Goal: Transaction & Acquisition: Book appointment/travel/reservation

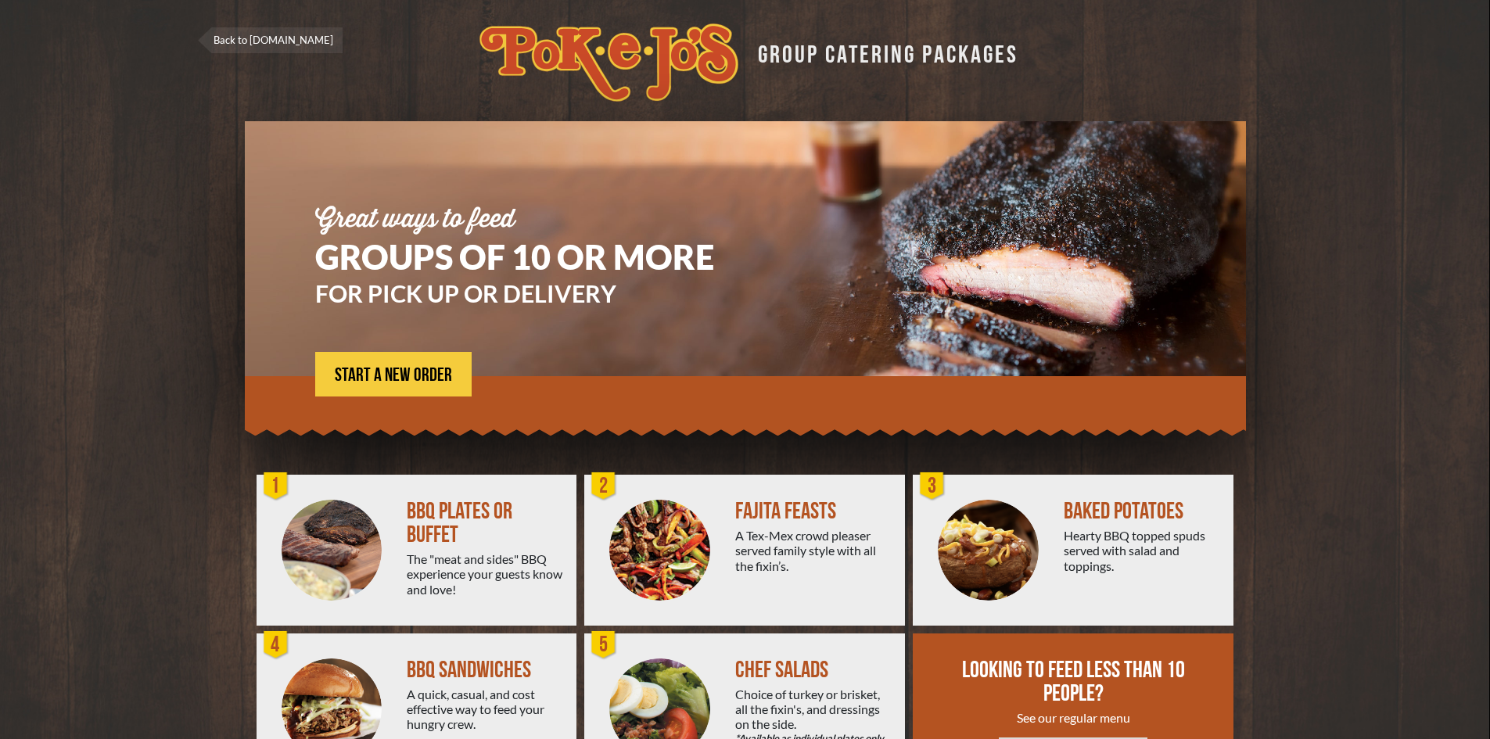
click at [279, 36] on link "Back to [DOMAIN_NAME]" at bounding box center [270, 40] width 145 height 26
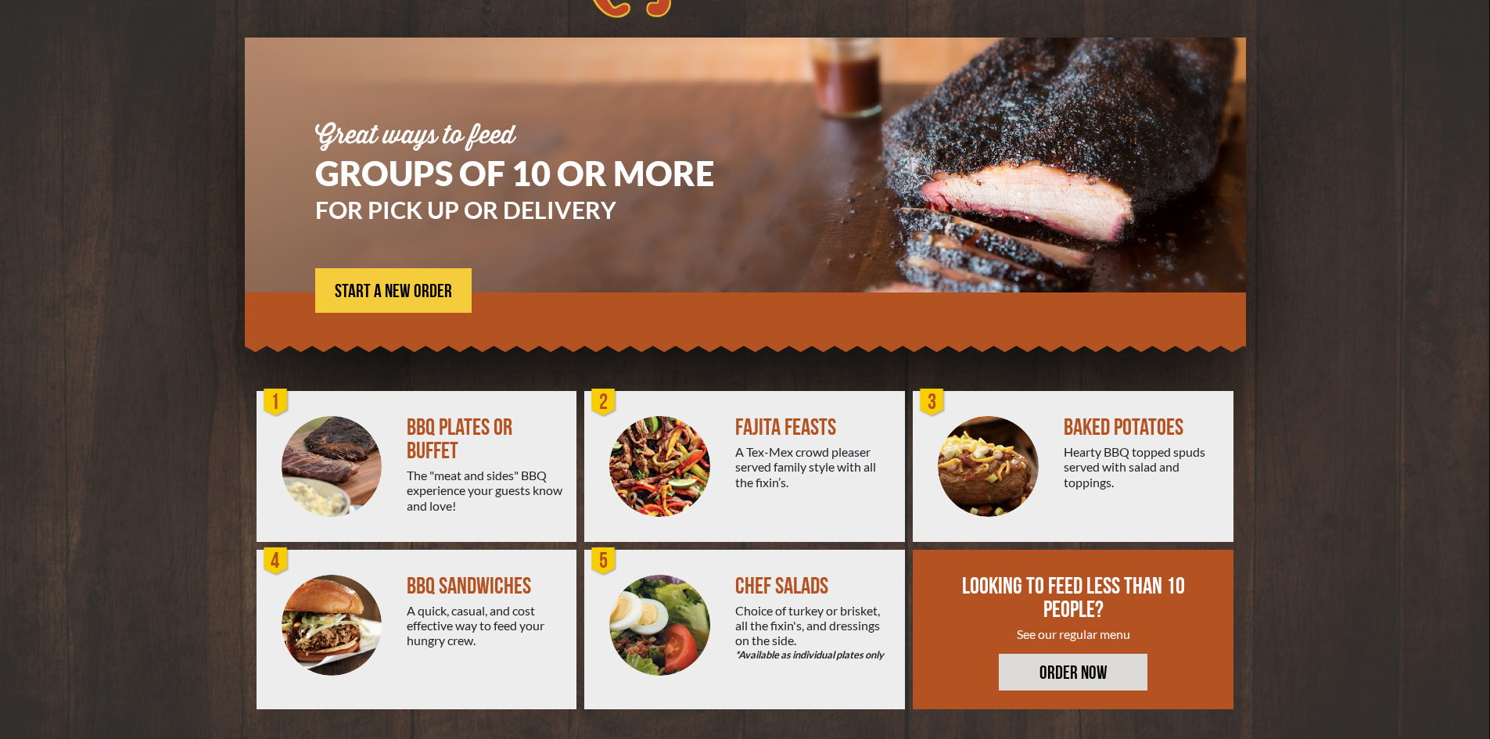
scroll to position [85, 0]
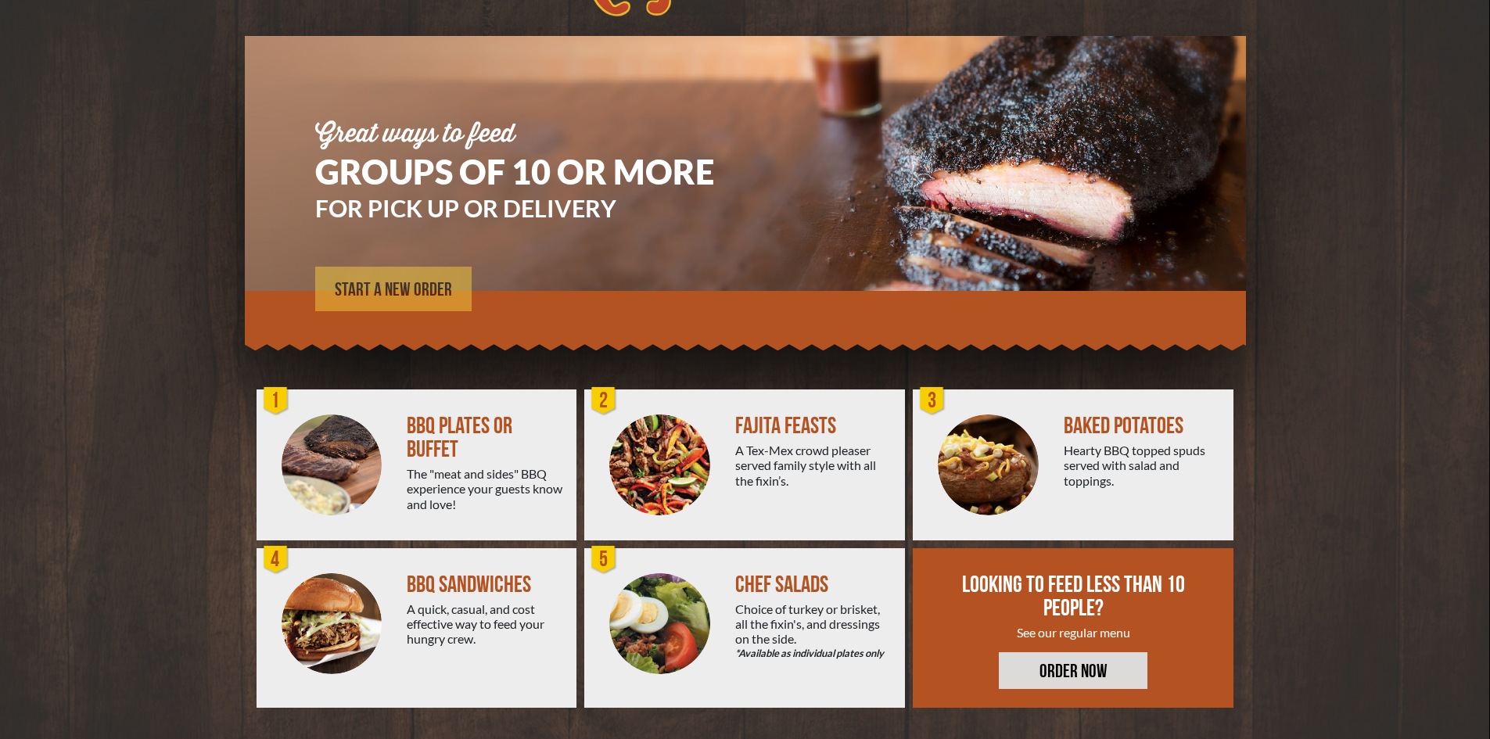
click at [402, 280] on link "START A NEW ORDER" at bounding box center [393, 289] width 156 height 45
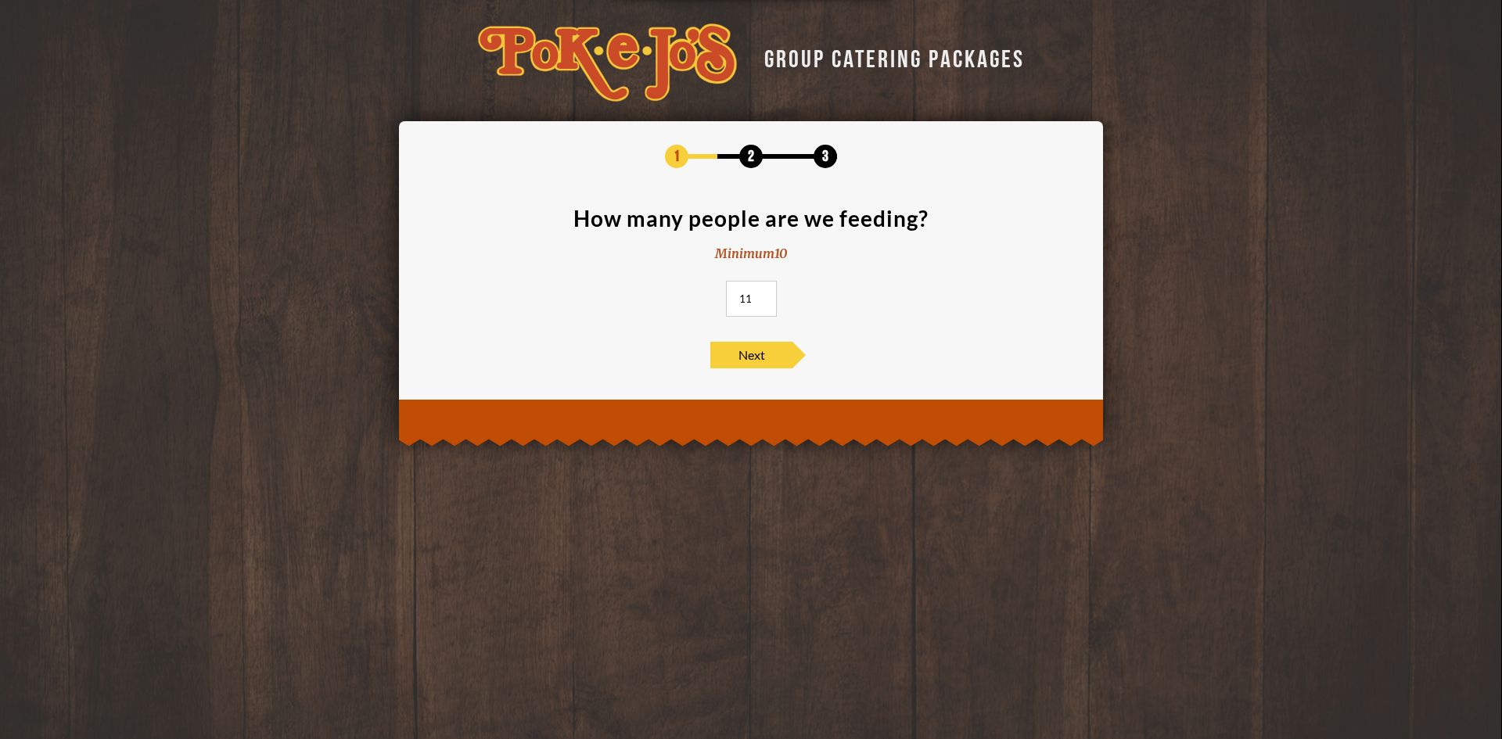
click at [761, 295] on input "11" at bounding box center [751, 299] width 51 height 36
click at [761, 295] on input "12" at bounding box center [751, 299] width 51 height 36
click at [761, 295] on input "13" at bounding box center [751, 299] width 51 height 36
click at [761, 295] on input "14" at bounding box center [751, 299] width 51 height 36
click at [761, 295] on input "15" at bounding box center [751, 299] width 51 height 36
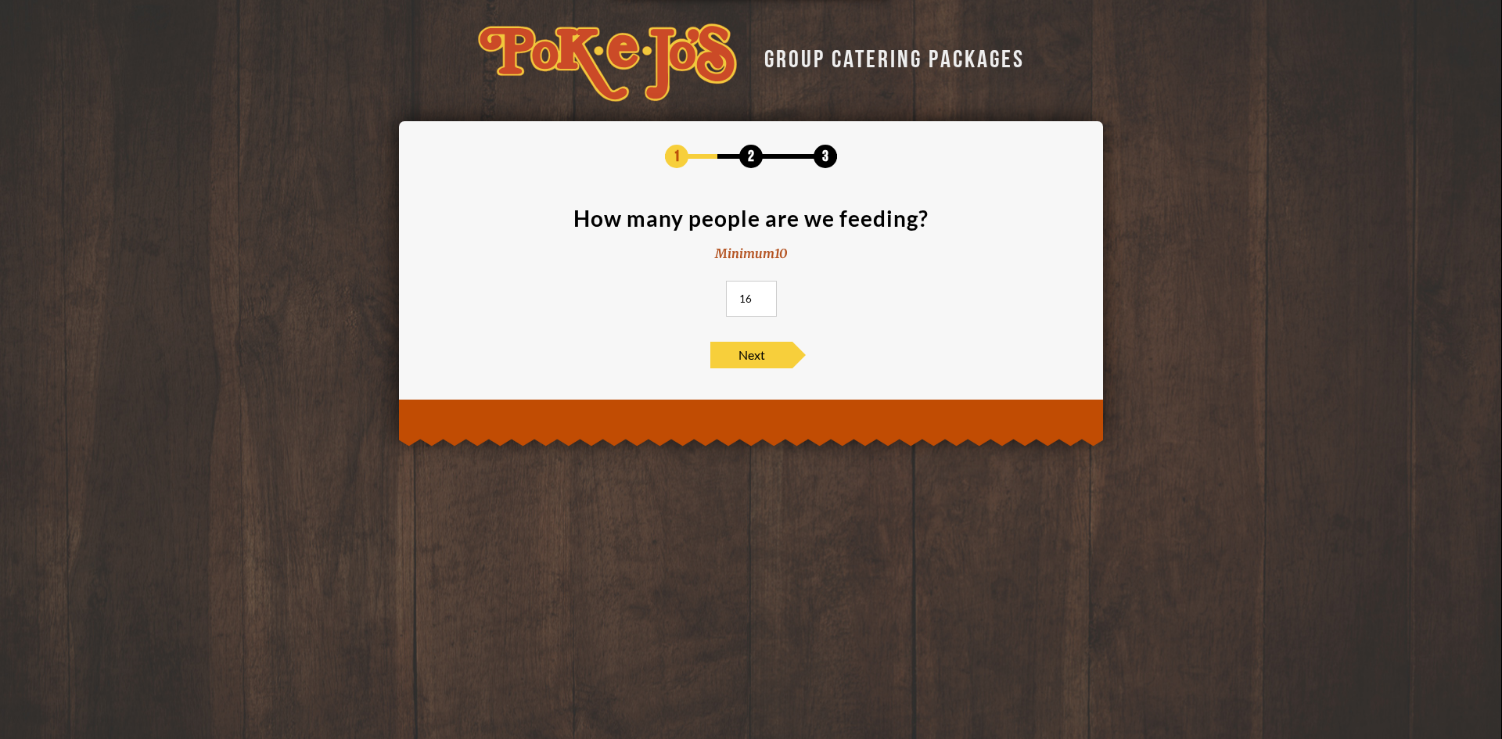
click at [761, 295] on input "16" at bounding box center [751, 299] width 51 height 36
click at [761, 295] on input "17" at bounding box center [751, 299] width 51 height 36
click at [761, 295] on input "18" at bounding box center [751, 299] width 51 height 36
click at [761, 295] on input "19" at bounding box center [751, 299] width 51 height 36
click at [761, 295] on input "20" at bounding box center [751, 299] width 51 height 36
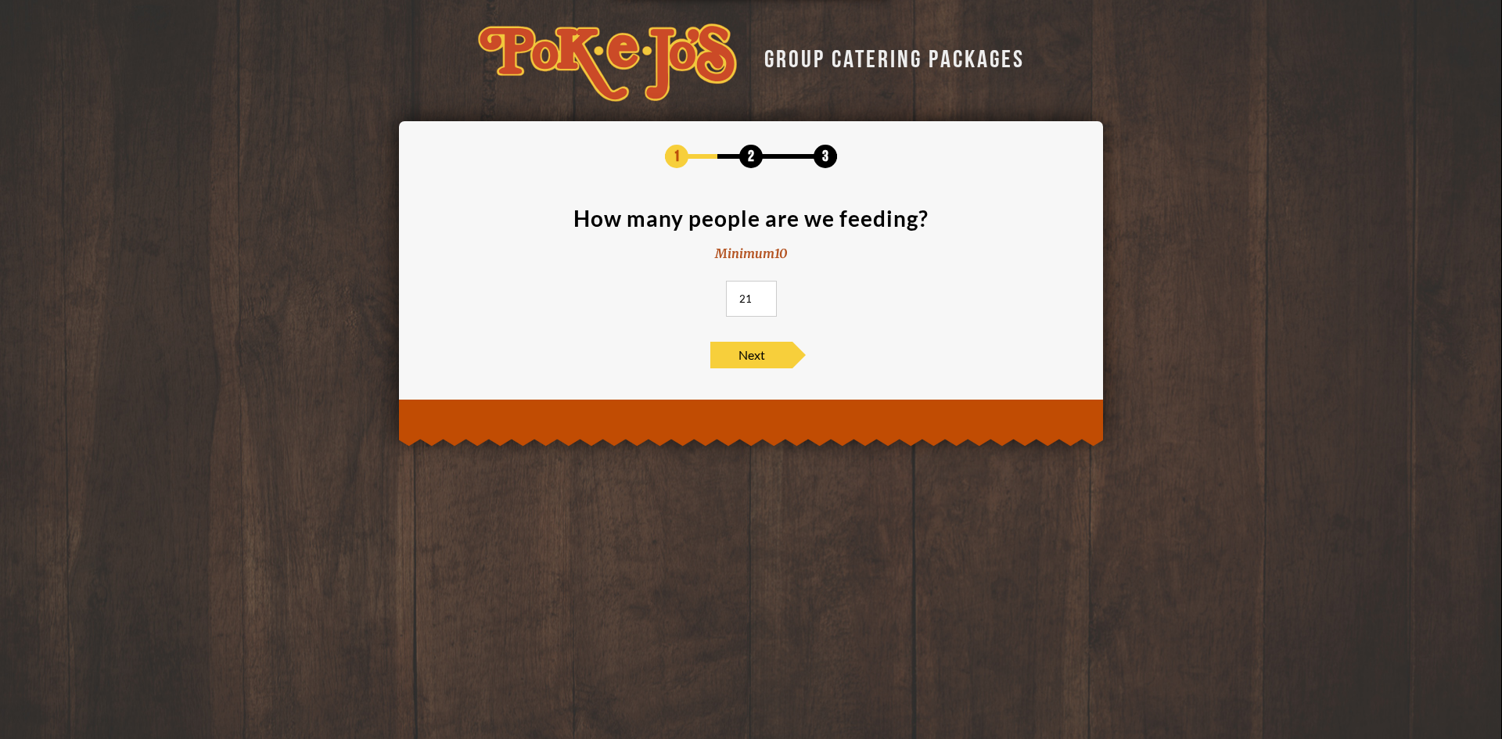
click at [761, 295] on input "21" at bounding box center [751, 299] width 51 height 36
click at [761, 295] on input "22" at bounding box center [751, 299] width 51 height 36
click at [761, 295] on input "23" at bounding box center [751, 299] width 51 height 36
click at [761, 295] on input "24" at bounding box center [751, 299] width 51 height 36
click at [761, 295] on input "25" at bounding box center [751, 299] width 51 height 36
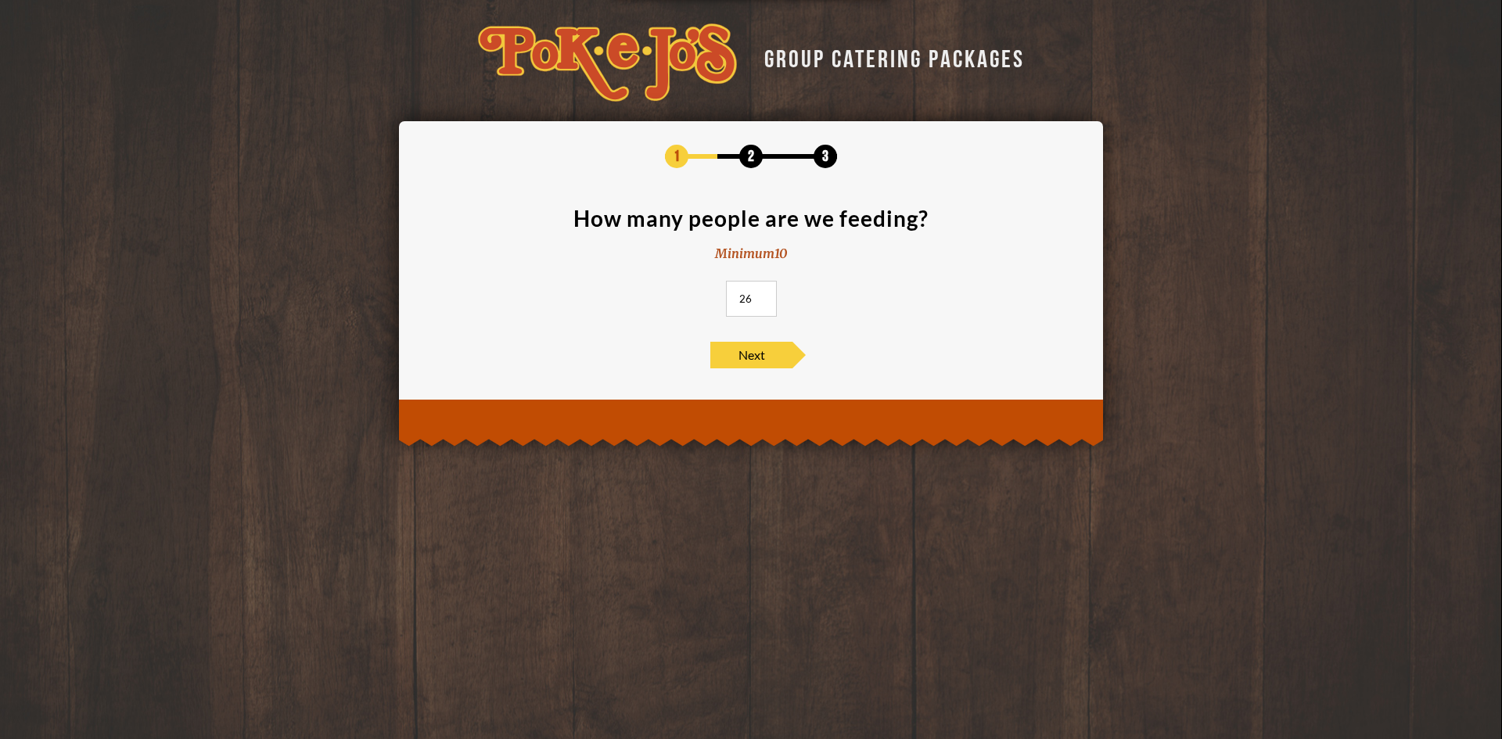
click at [761, 295] on input "26" at bounding box center [751, 299] width 51 height 36
click at [761, 295] on input "27" at bounding box center [751, 299] width 51 height 36
click at [761, 295] on input "28" at bounding box center [751, 299] width 51 height 36
click at [761, 295] on input "29" at bounding box center [751, 299] width 51 height 36
type input "30"
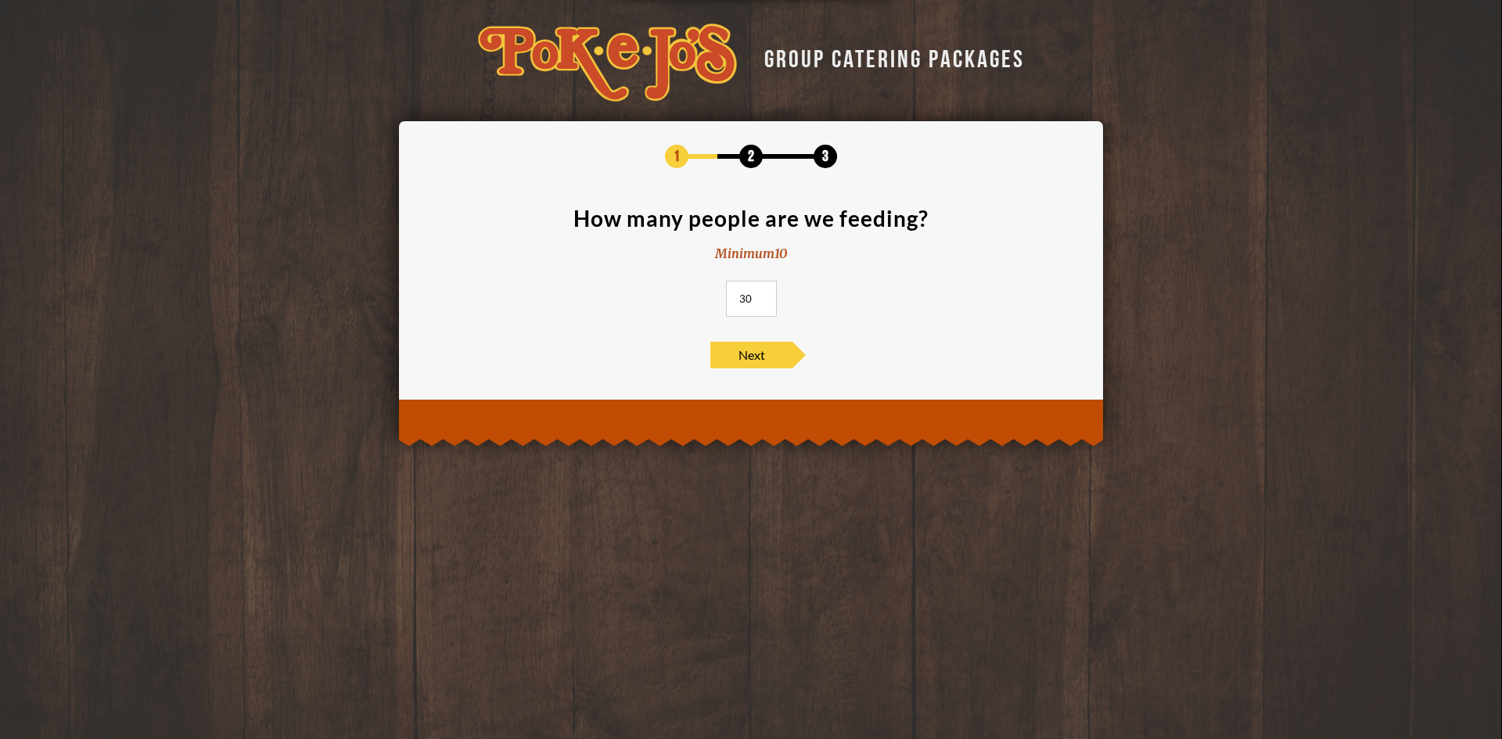
click at [761, 295] on input "30" at bounding box center [751, 299] width 51 height 36
click at [748, 350] on span "Next" at bounding box center [751, 355] width 82 height 27
